Goal: Check status: Check status

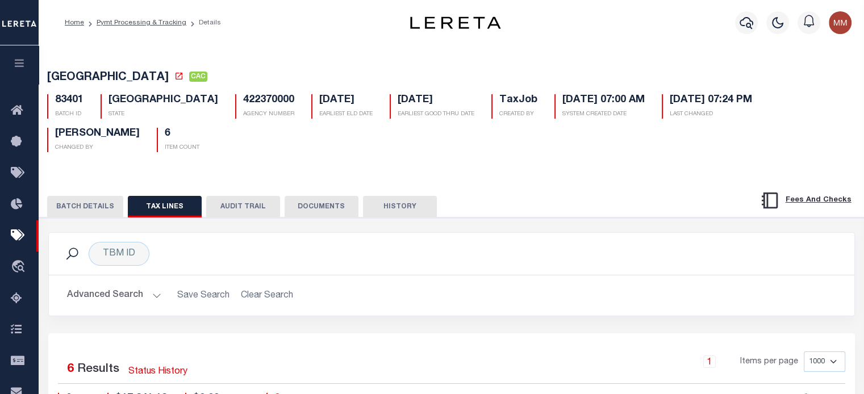
scroll to position [0, 348]
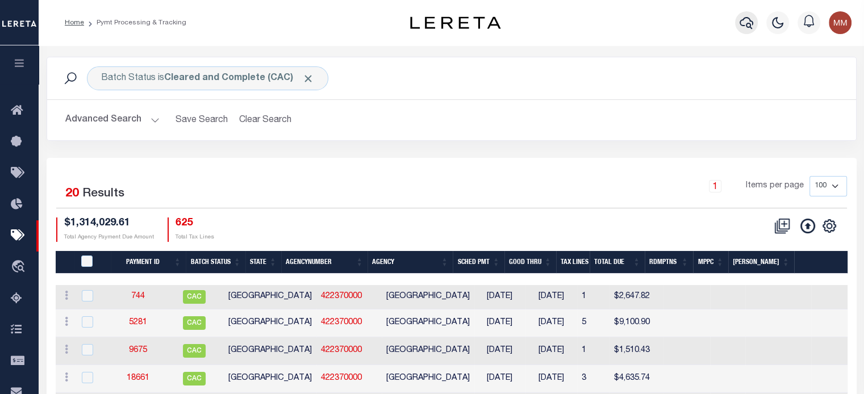
click at [748, 26] on icon "button" at bounding box center [747, 23] width 14 height 14
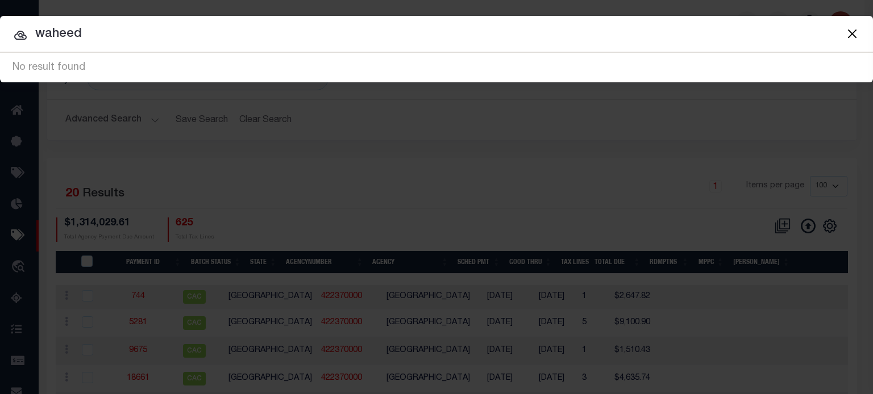
click at [407, 34] on input "waheed" at bounding box center [436, 34] width 873 height 20
type input "w"
paste input "993237065"
type input "993237065"
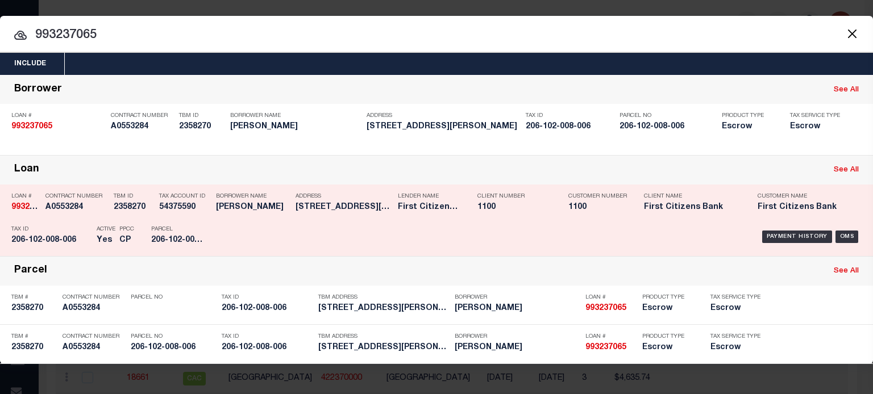
drag, startPoint x: 805, startPoint y: 229, endPoint x: 795, endPoint y: 238, distance: 13.3
click at [805, 229] on div "Payment History OMS" at bounding box center [540, 236] width 642 height 33
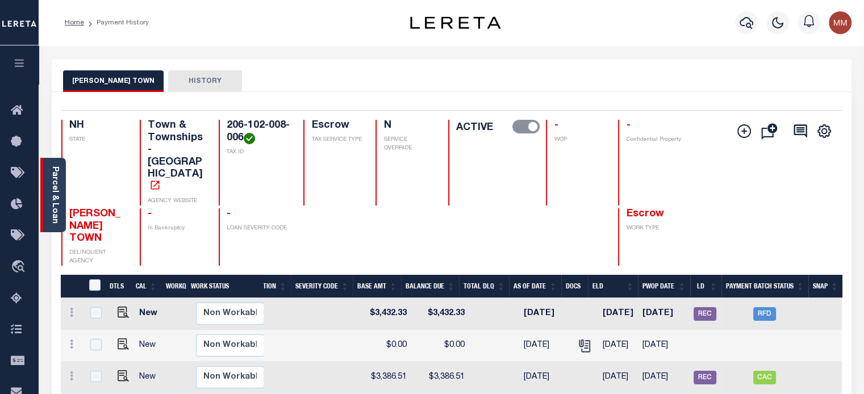
click at [58, 202] on link "Parcel & Loan" at bounding box center [55, 194] width 8 height 57
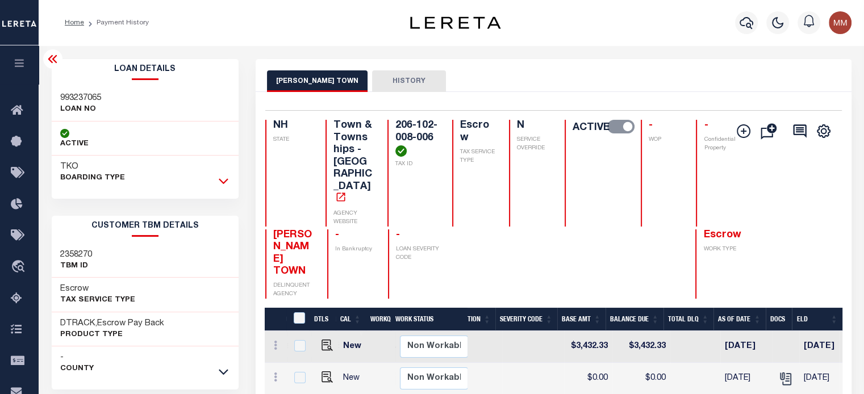
click at [228, 179] on icon at bounding box center [224, 181] width 10 height 12
